Goal: Check status: Check status

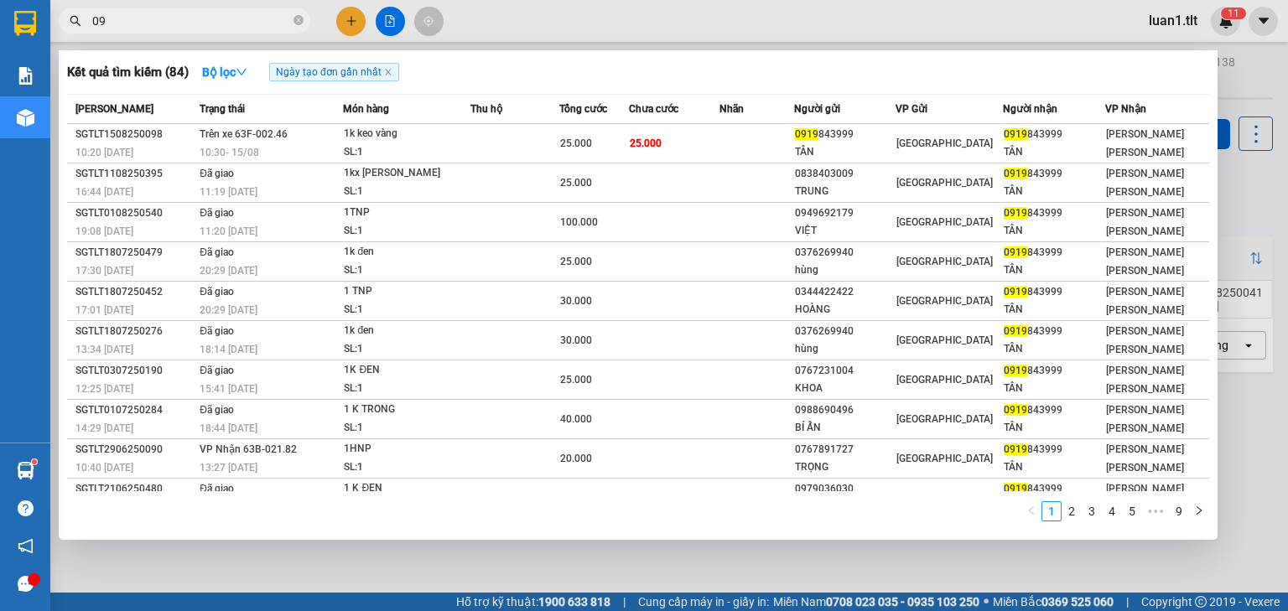
type input "0"
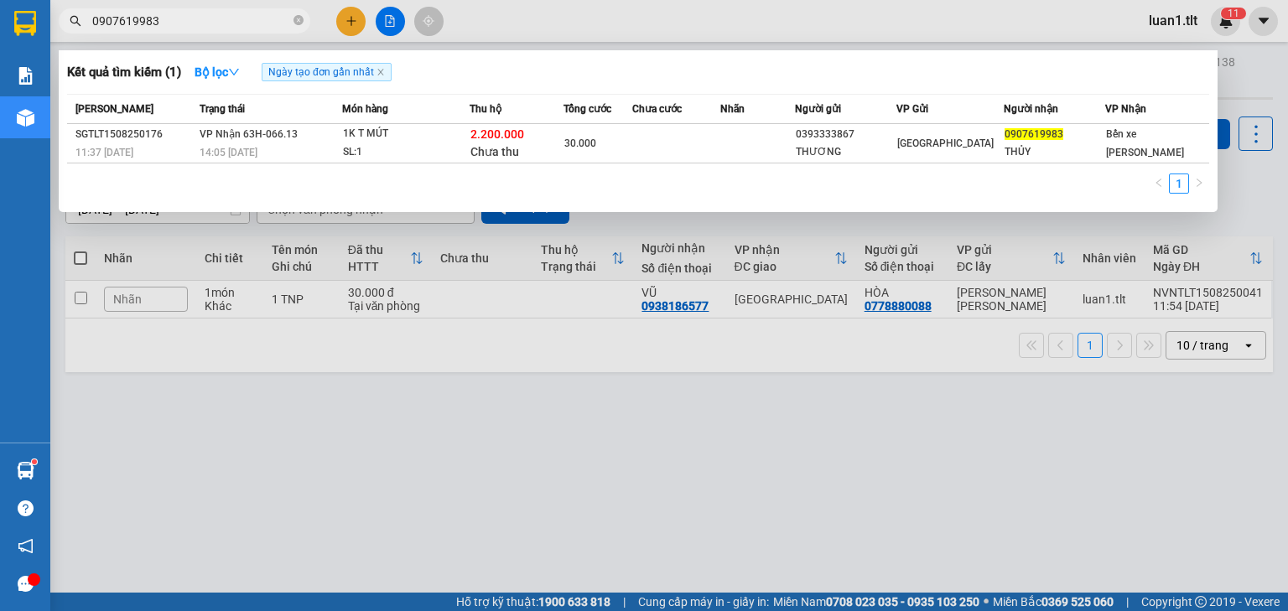
click at [262, 13] on input "0907619983" at bounding box center [191, 21] width 198 height 18
type input "0"
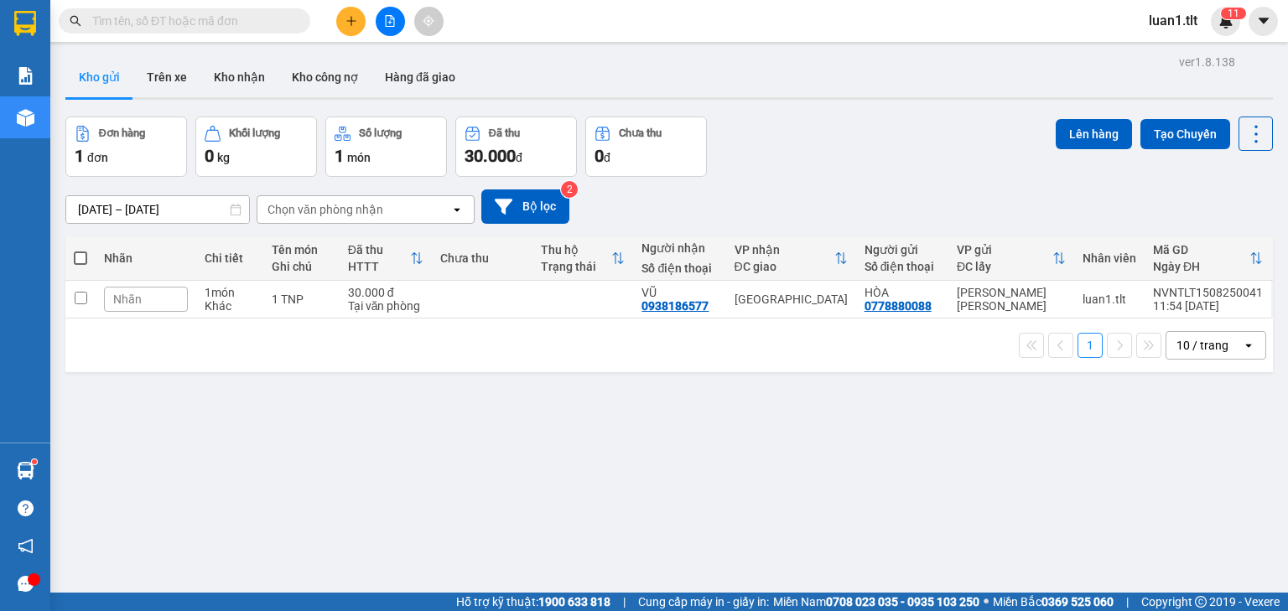
click at [255, 18] on input "text" at bounding box center [191, 21] width 198 height 18
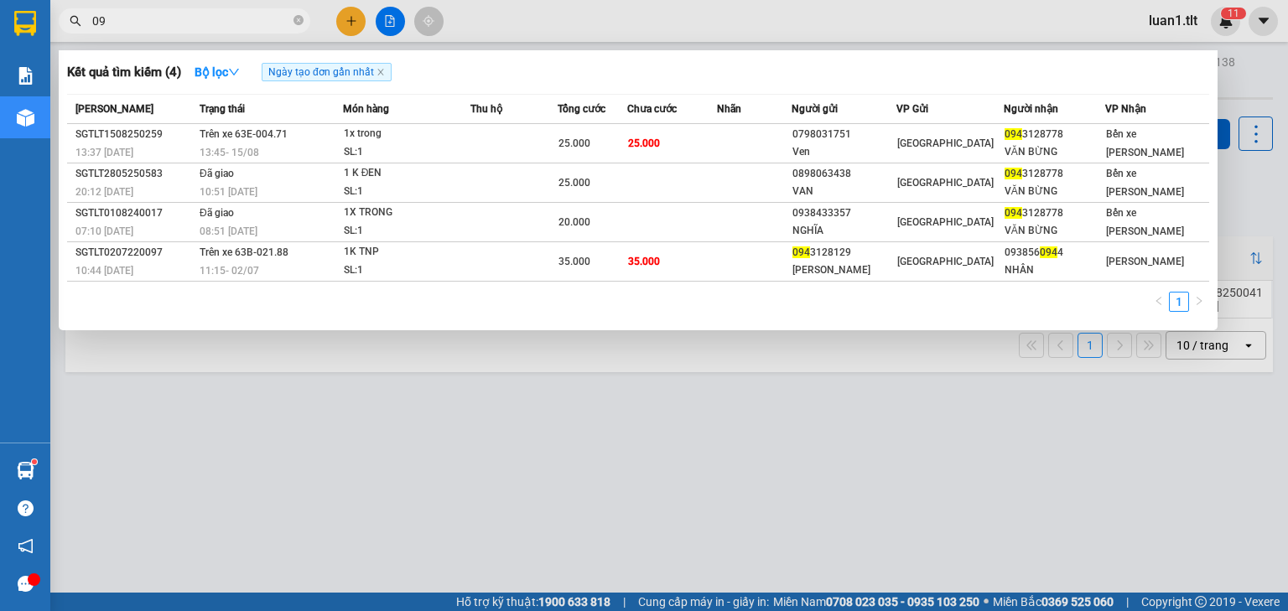
type input "0"
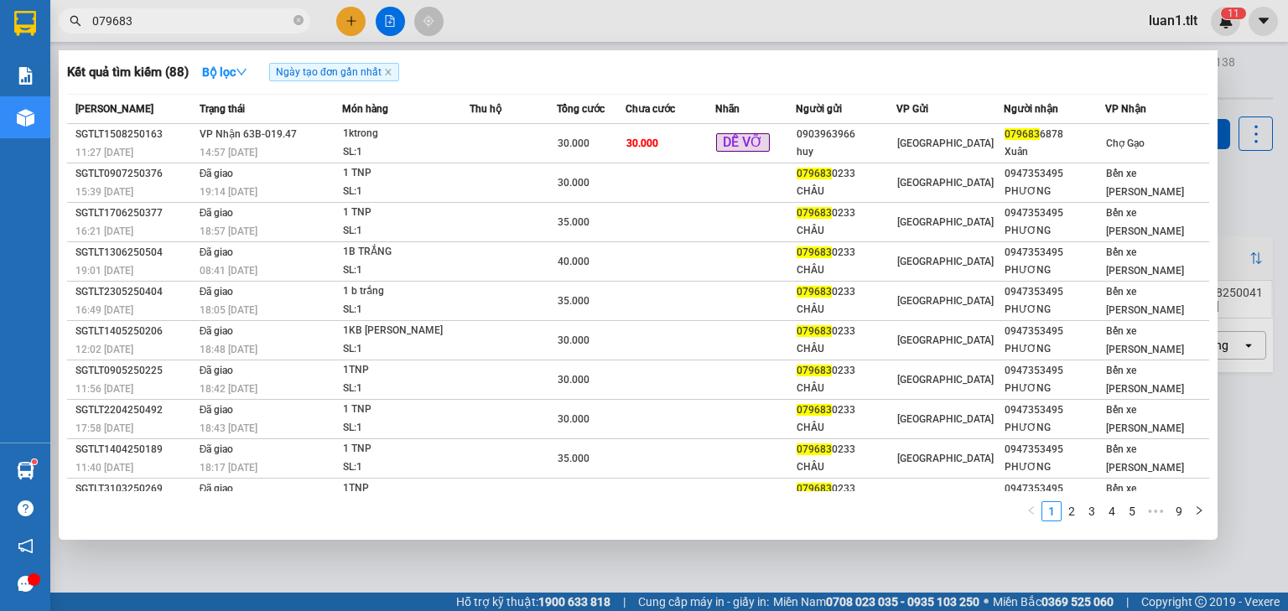
type input "079683"
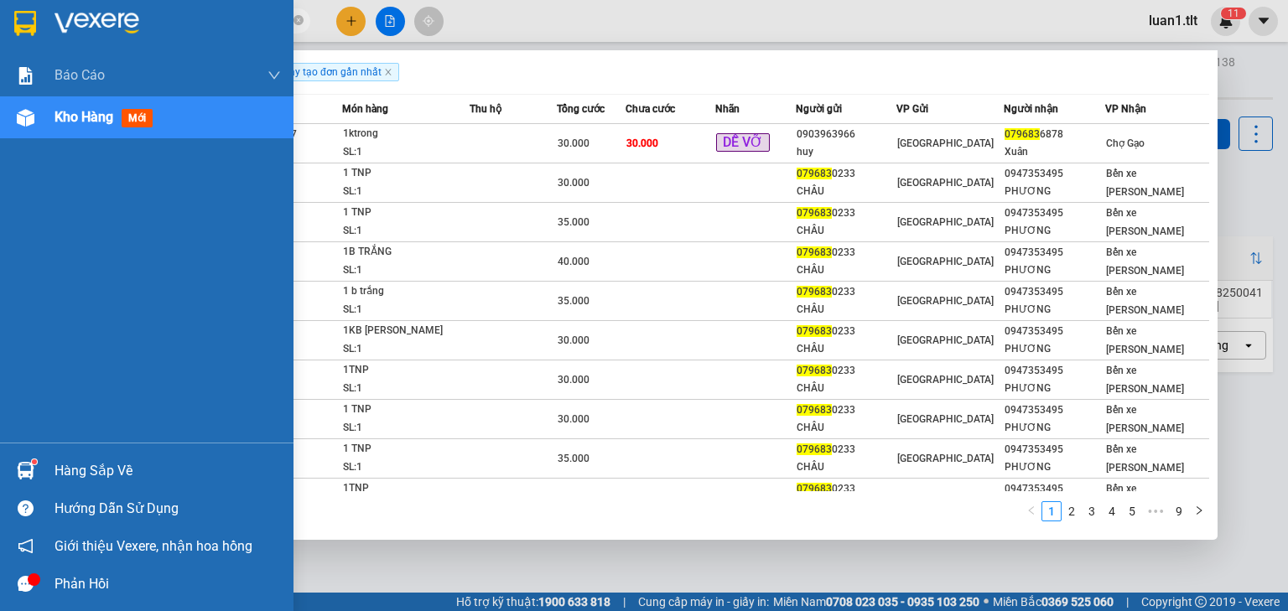
click at [20, 471] on img at bounding box center [26, 471] width 18 height 18
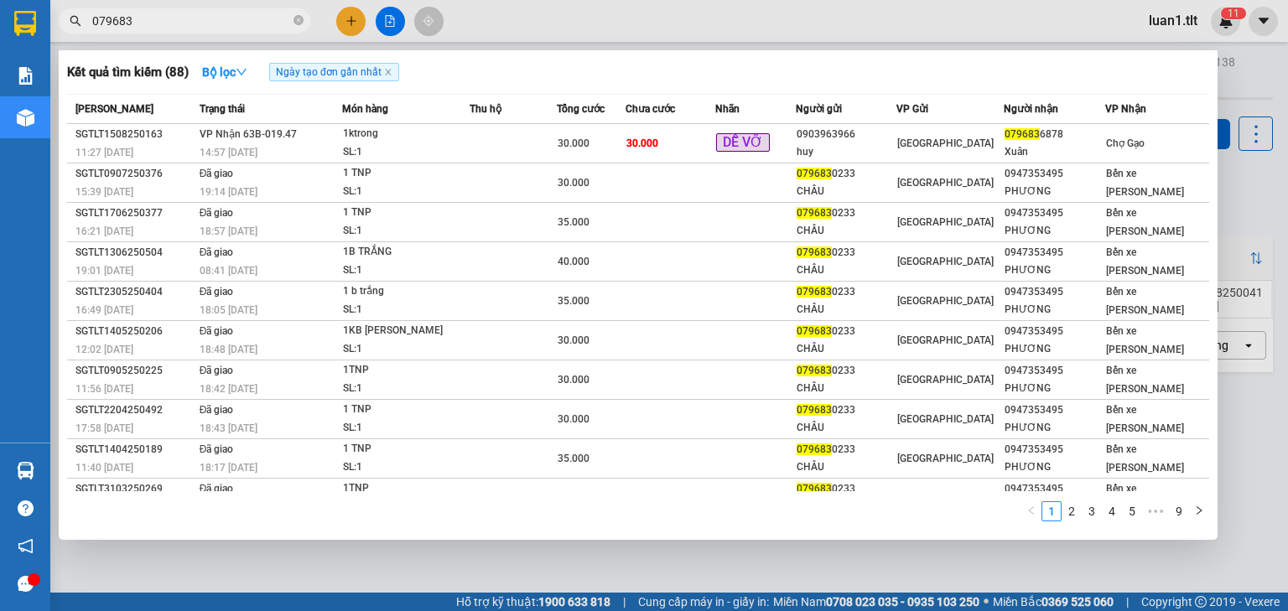
drag, startPoint x: 861, startPoint y: 585, endPoint x: 789, endPoint y: 554, distance: 77.8
click at [861, 585] on section "Kết quả [PERSON_NAME] ( 88 ) Bộ lọc Ngày tạo [PERSON_NAME] nhất Mã ĐH Trạng thá…" at bounding box center [644, 305] width 1288 height 611
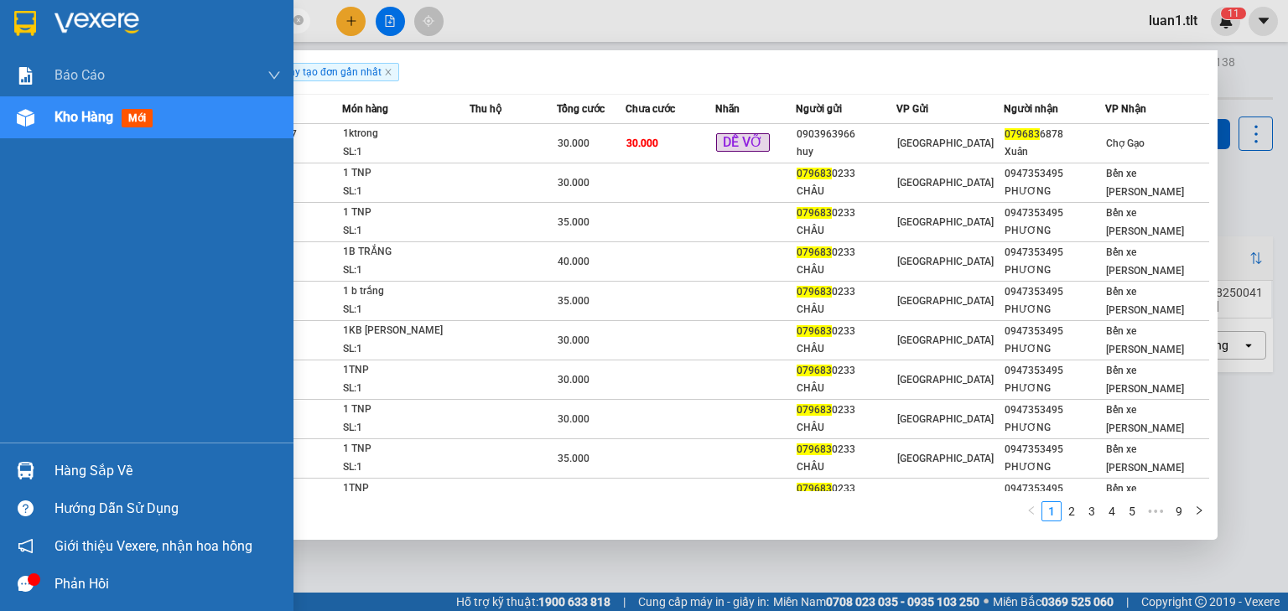
click at [23, 466] on img at bounding box center [26, 471] width 18 height 18
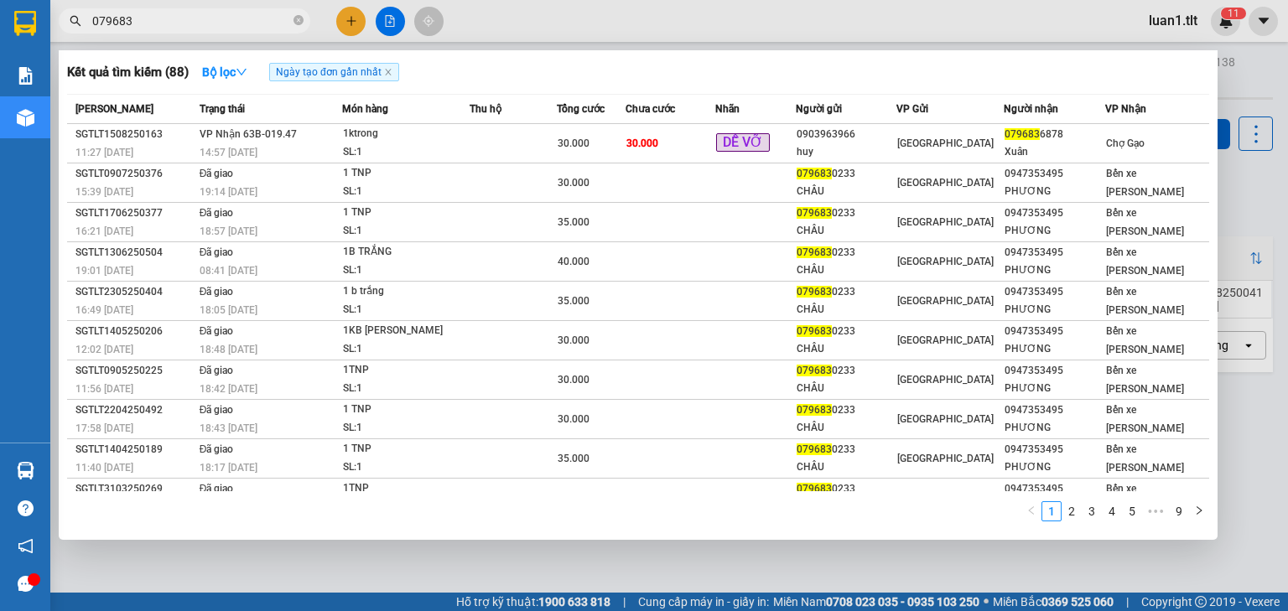
click at [839, 560] on section "Kết quả [PERSON_NAME] ( 88 ) Bộ lọc Ngày tạo [PERSON_NAME] nhất Mã ĐH Trạng thá…" at bounding box center [644, 305] width 1288 height 611
